Goal: Task Accomplishment & Management: Use online tool/utility

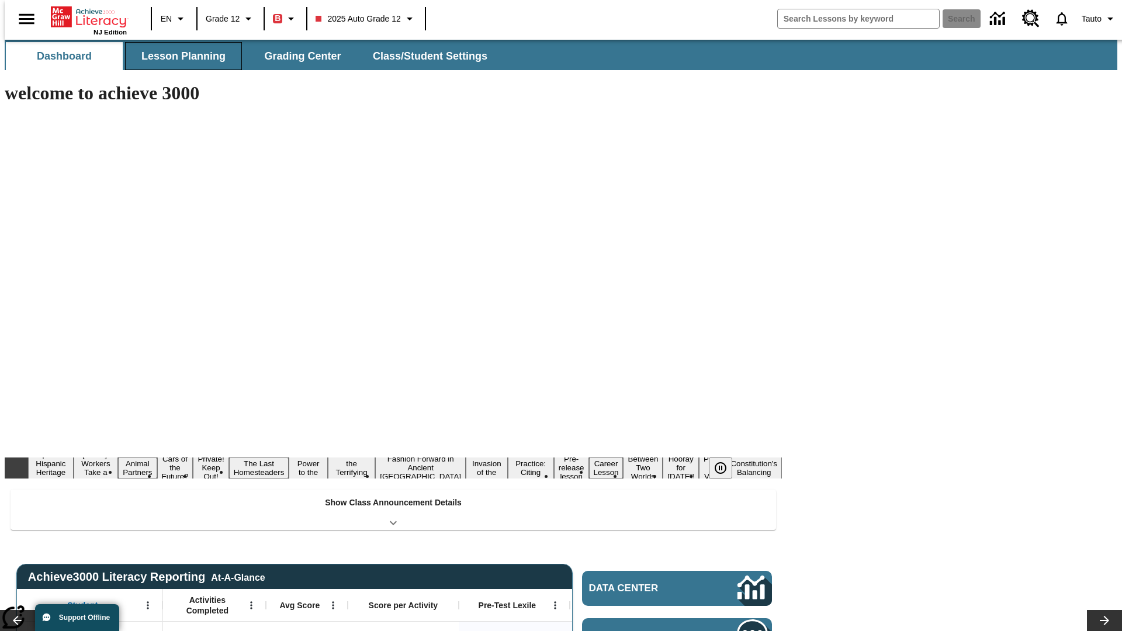
click at [179, 56] on span "Lesson Planning" at bounding box center [183, 56] width 84 height 13
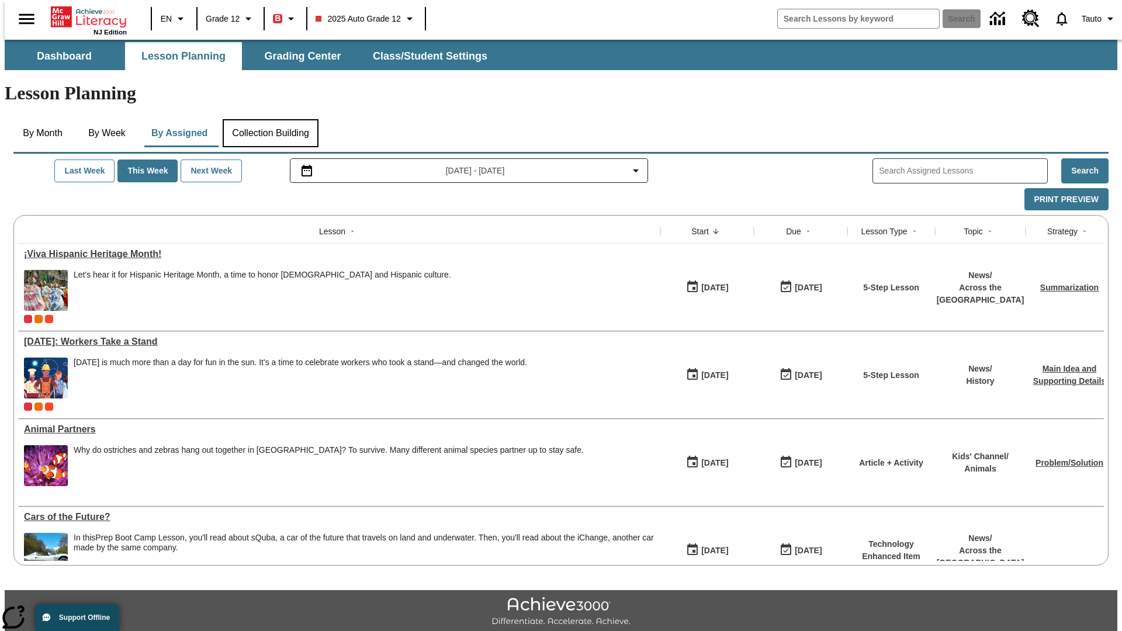
click at [270, 119] on button "Collection Building" at bounding box center [271, 133] width 96 height 28
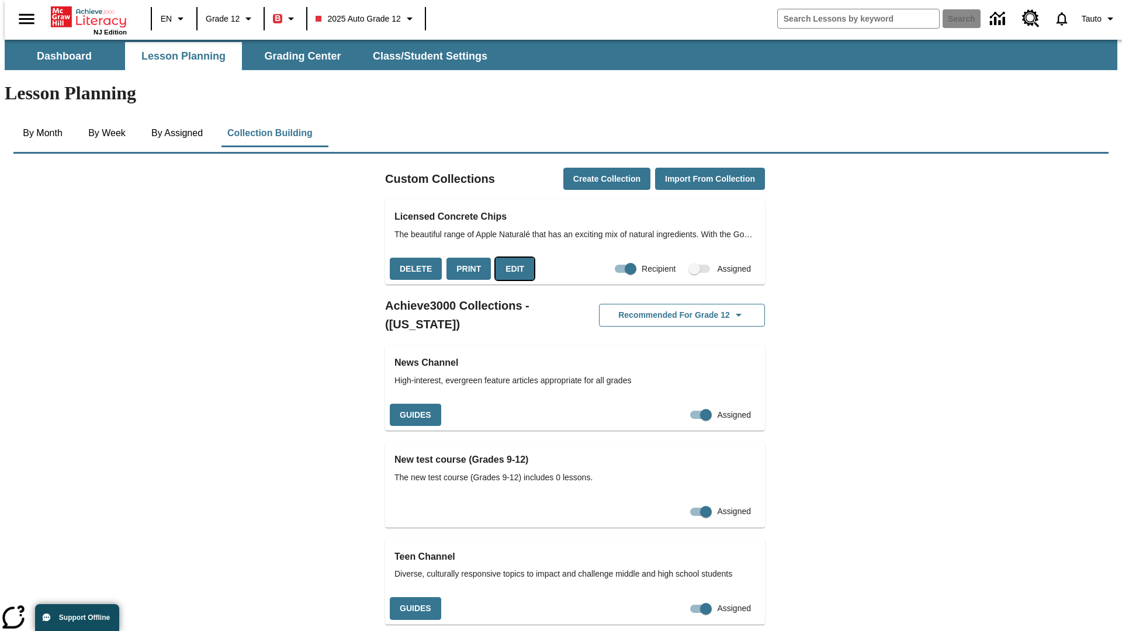
click at [511, 258] on button "Edit" at bounding box center [515, 269] width 39 height 23
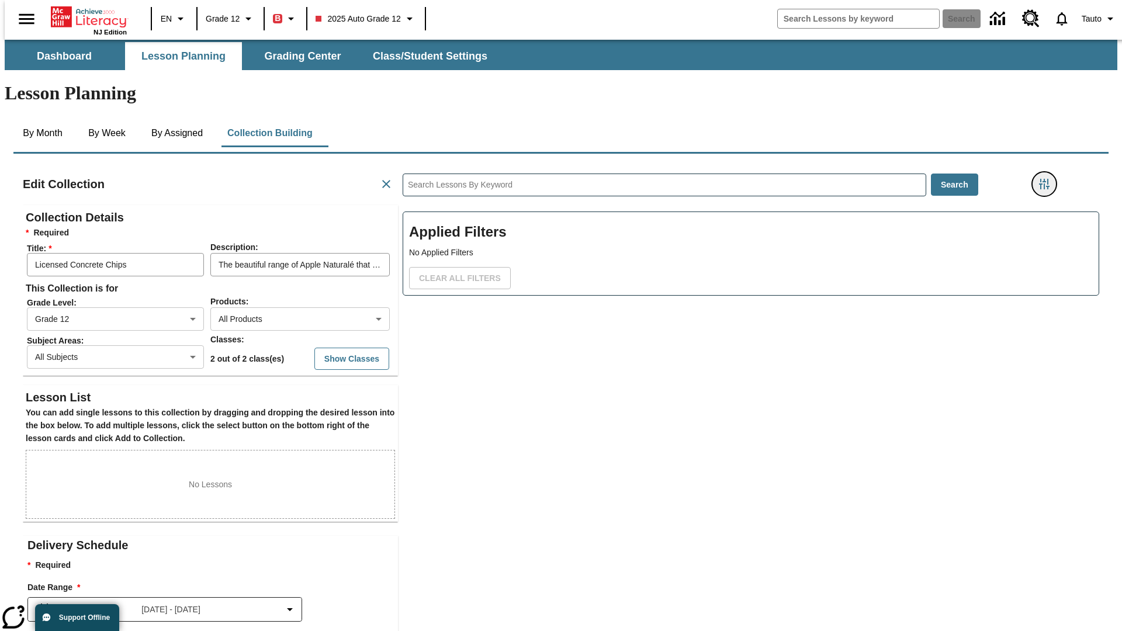
click at [1048, 179] on icon "Filters Side menu" at bounding box center [1044, 184] width 11 height 11
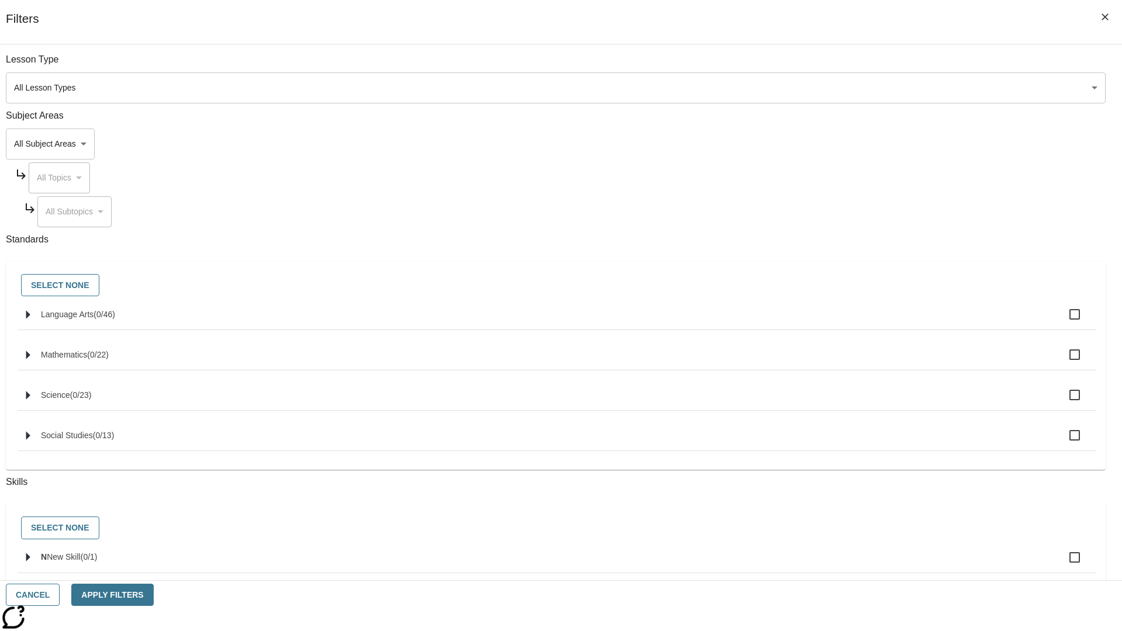
click at [842, 144] on body "Skip to main content NJ Edition EN Grade 12 B 2025 Auto Grade 12 Search 0 Tauto…" at bounding box center [561, 406] width 1113 height 733
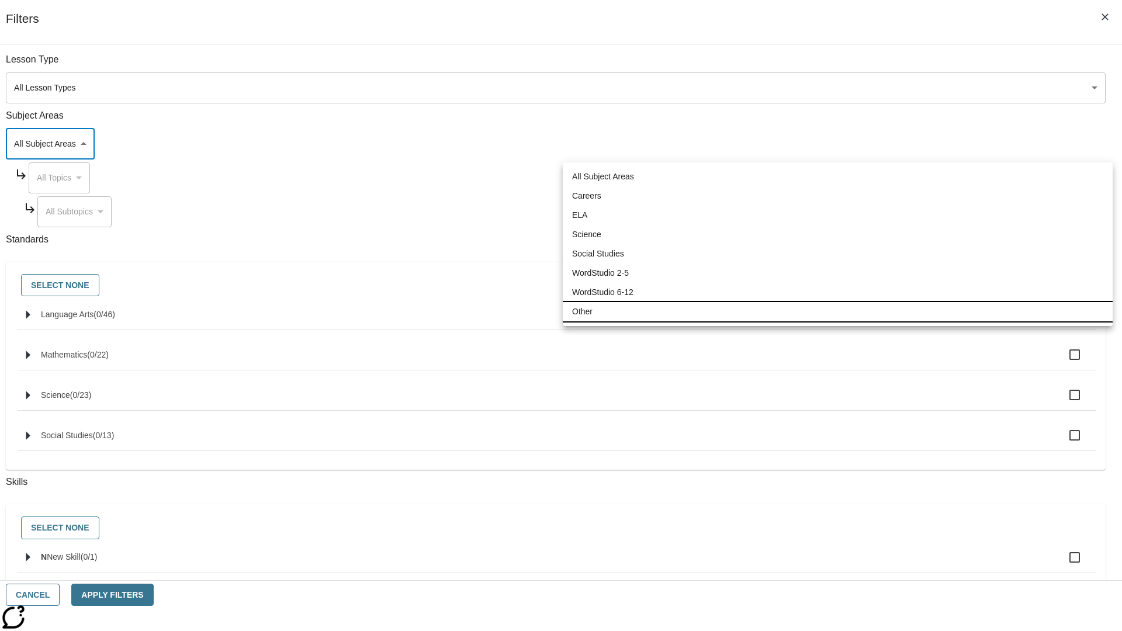
click at [838, 312] on li "Other" at bounding box center [838, 311] width 550 height 19
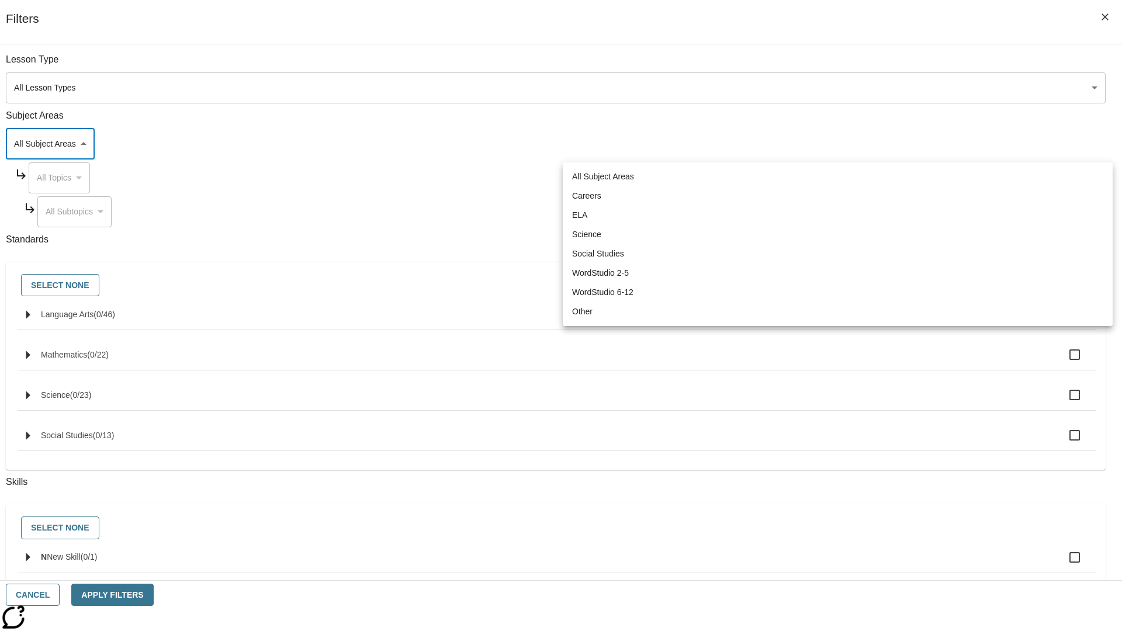
type input "0"
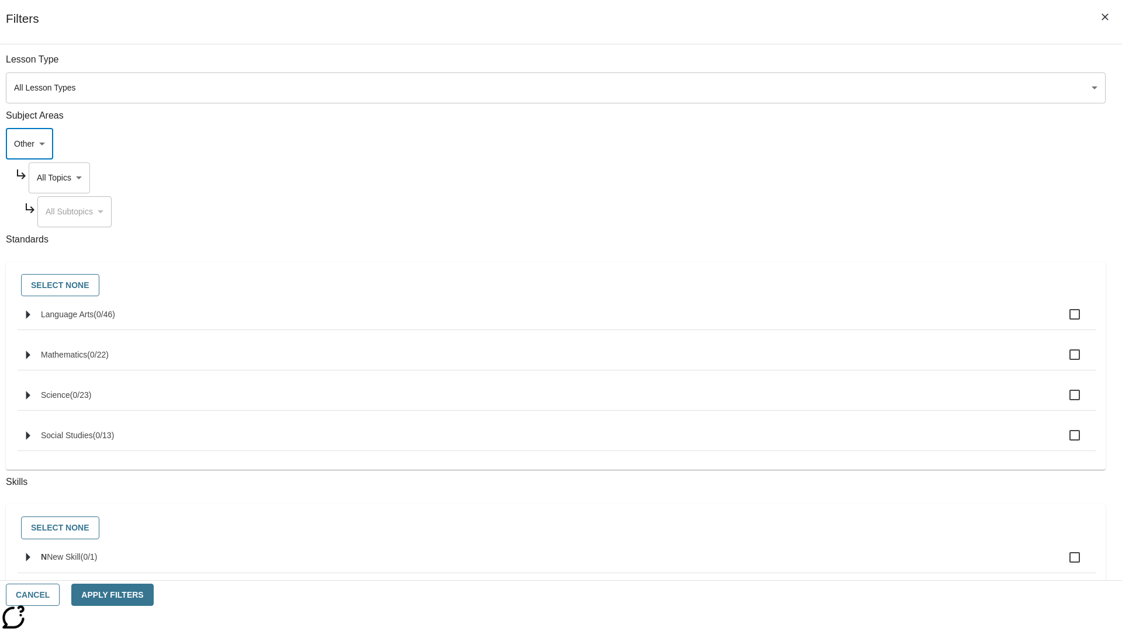
click at [852, 178] on body "Skip to main content NJ Edition EN Grade 12 B 2025 Auto Grade 12 Search 0 Tauto…" at bounding box center [561, 406] width 1113 height 733
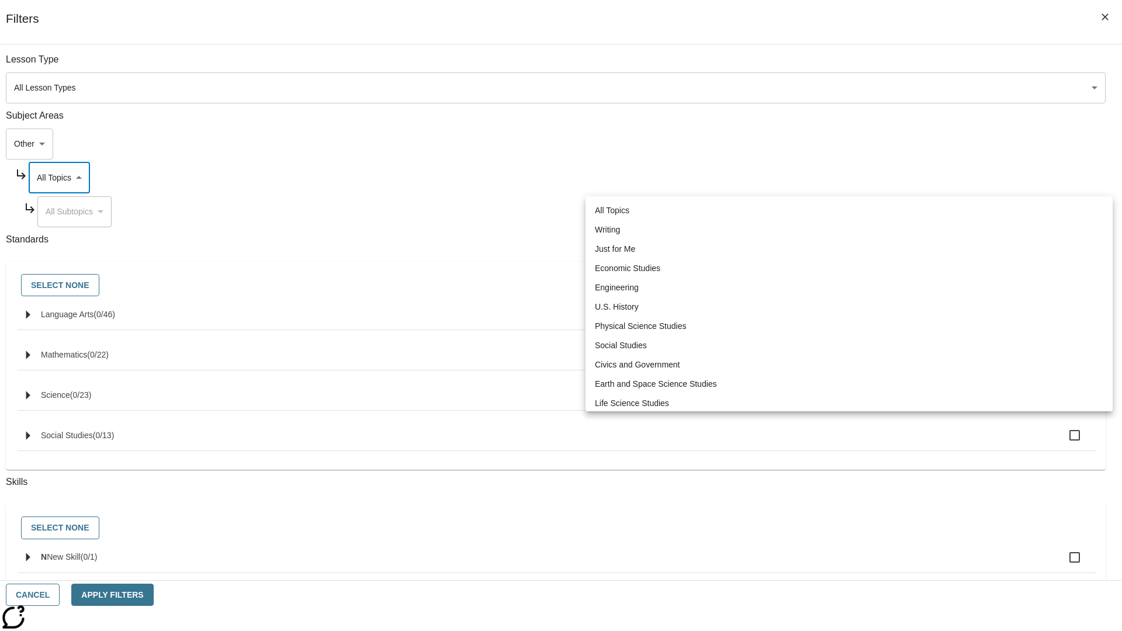
scroll to position [0, 1]
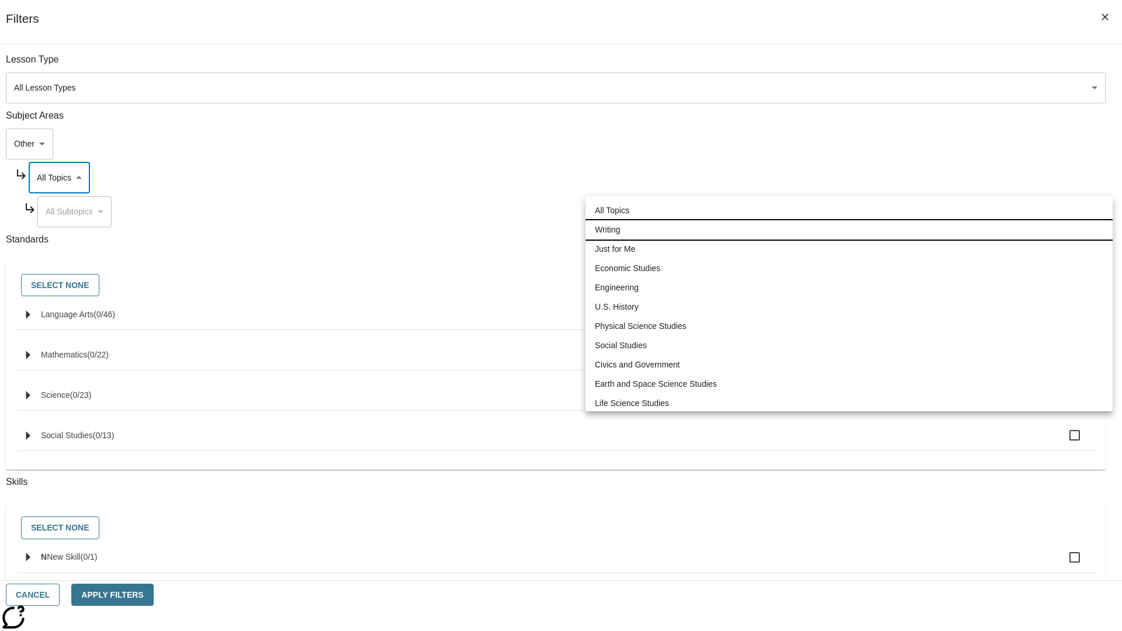
click at [849, 220] on li "Writing" at bounding box center [849, 229] width 527 height 19
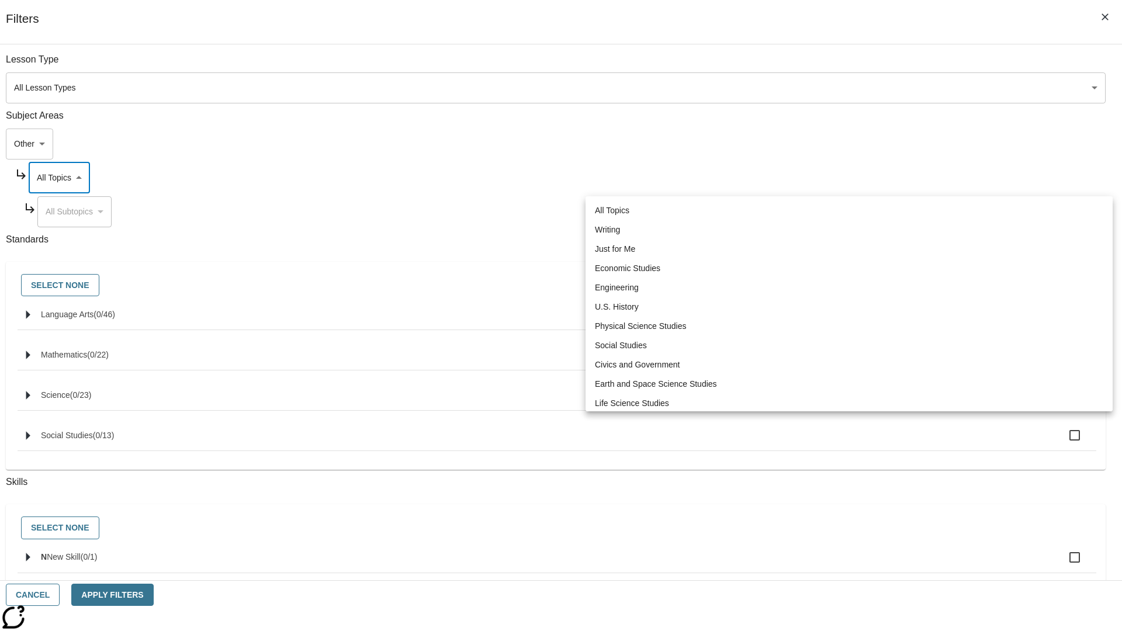
type input "6"
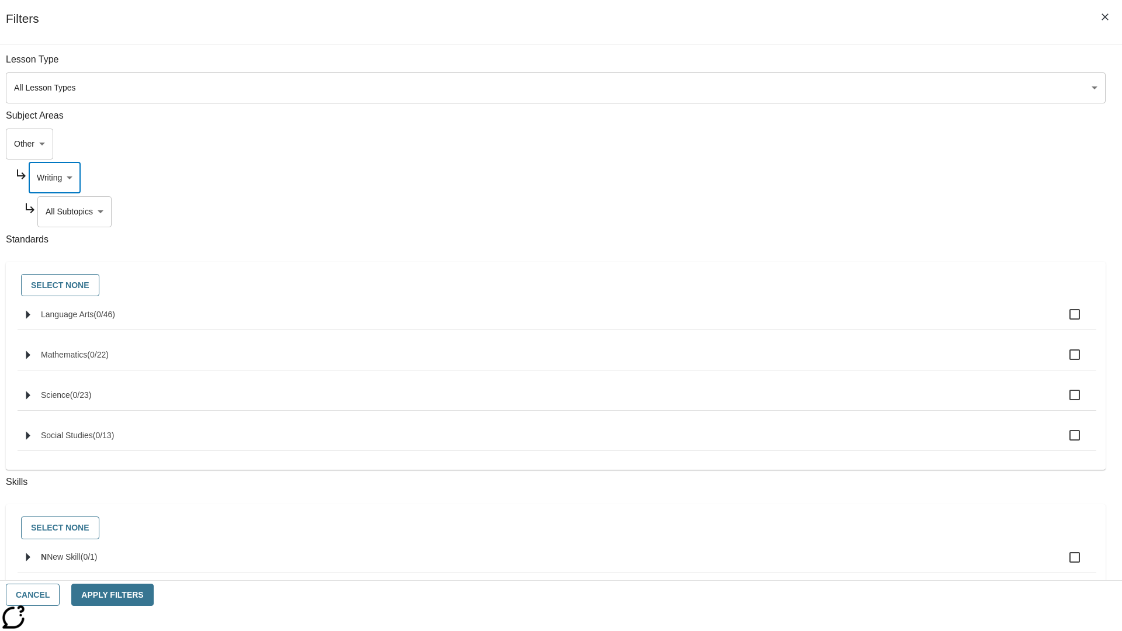
scroll to position [24, 0]
click at [153, 595] on button "Apply Filters" at bounding box center [112, 595] width 82 height 23
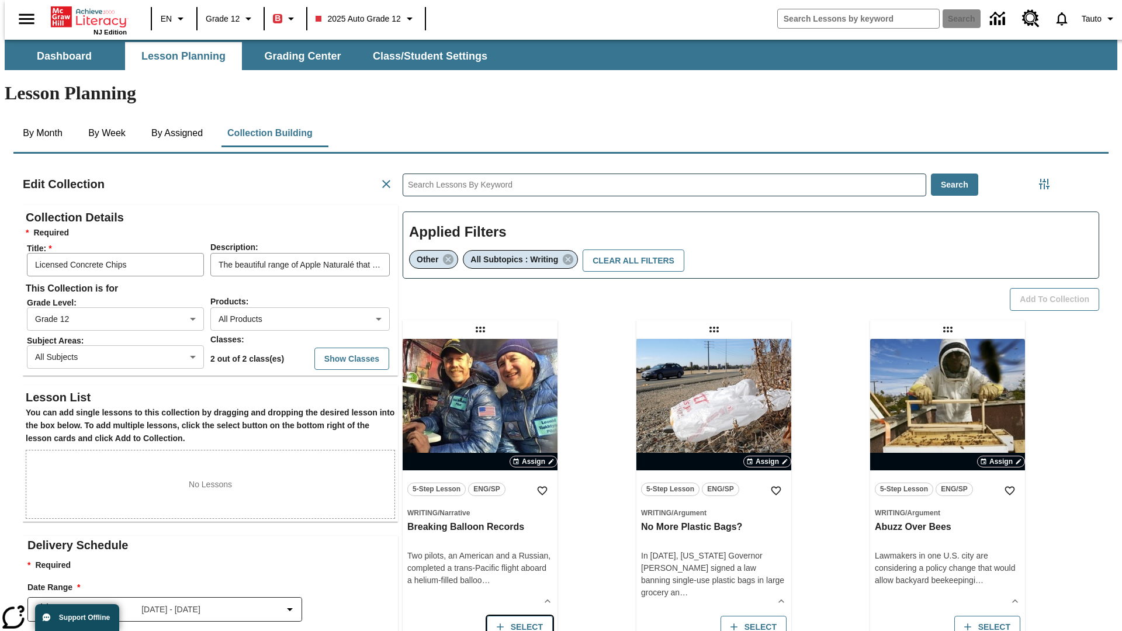
click at [517, 616] on button "Select" at bounding box center [520, 627] width 66 height 23
